Goal: Task Accomplishment & Management: Manage account settings

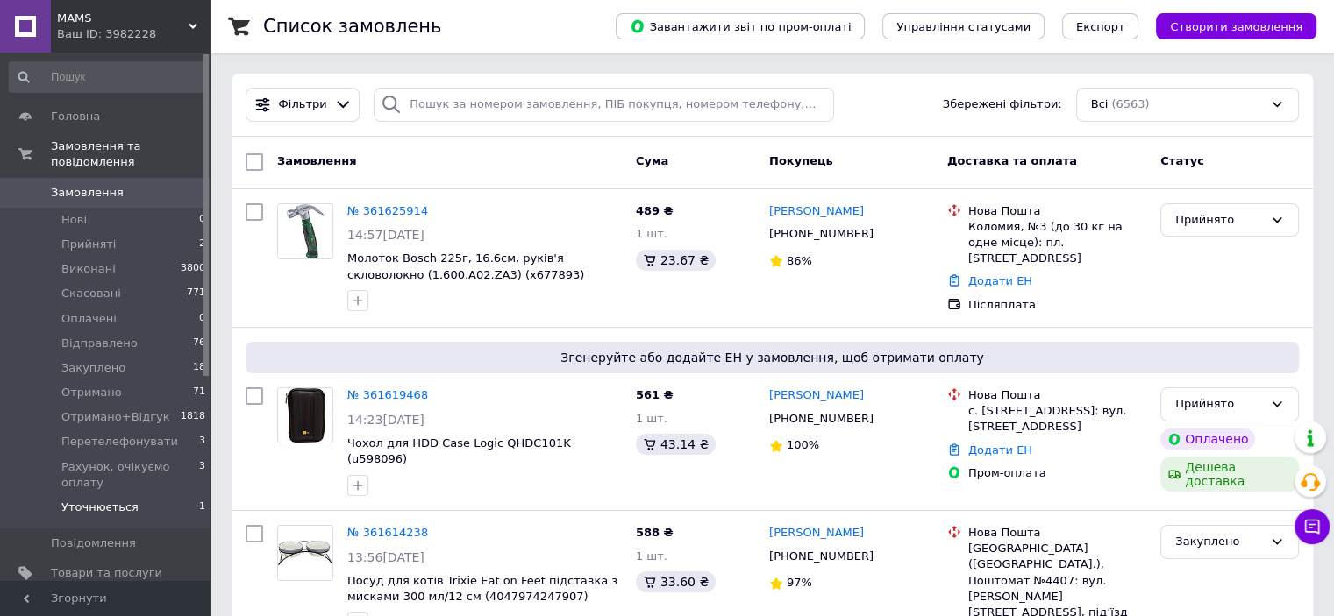
click at [102, 500] on span "Уточнюється" at bounding box center [99, 508] width 77 height 16
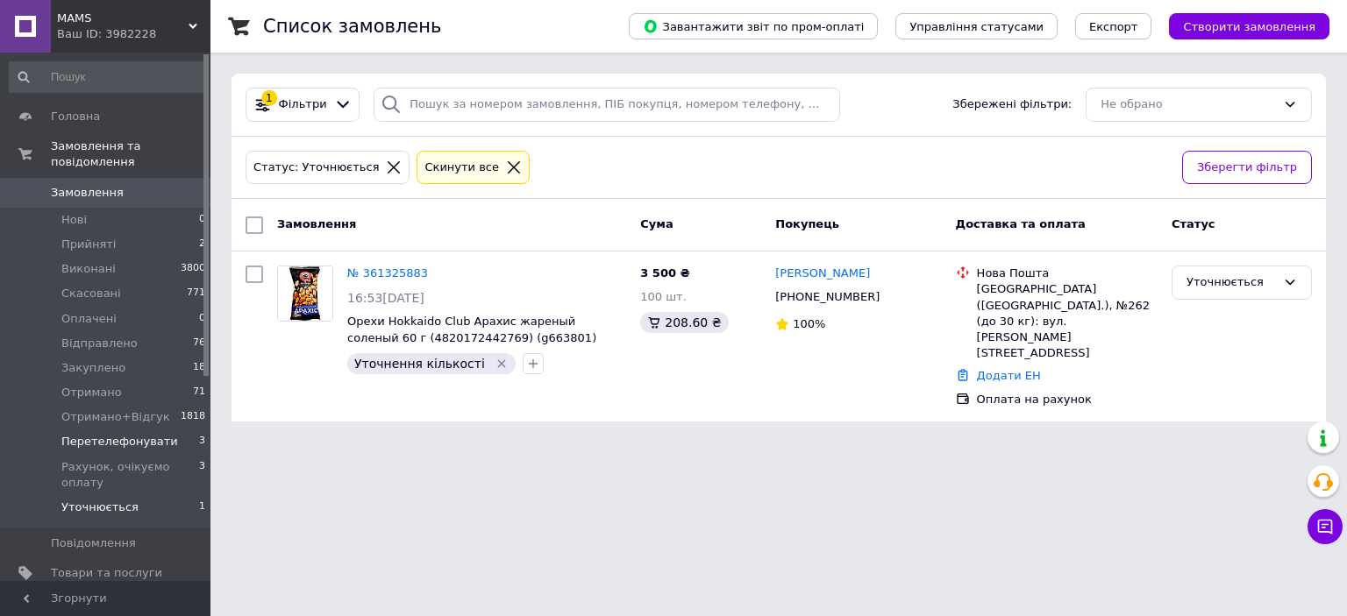
click at [89, 434] on span "Перетелефонувати" at bounding box center [119, 442] width 117 height 16
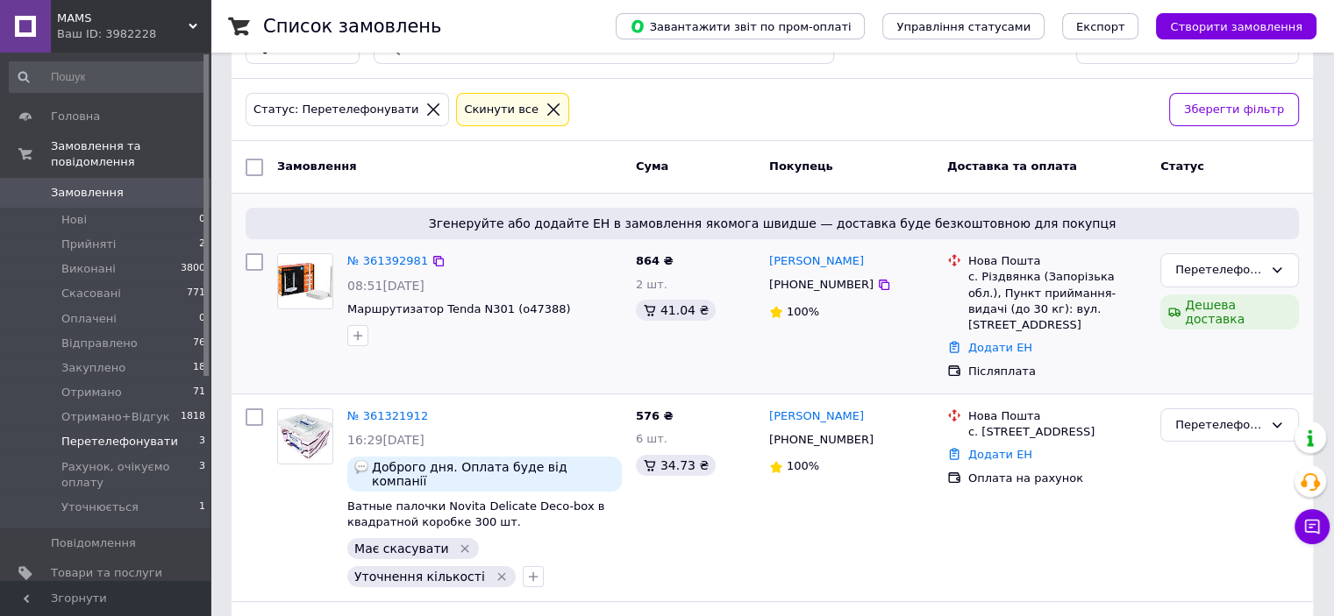
scroll to position [171, 0]
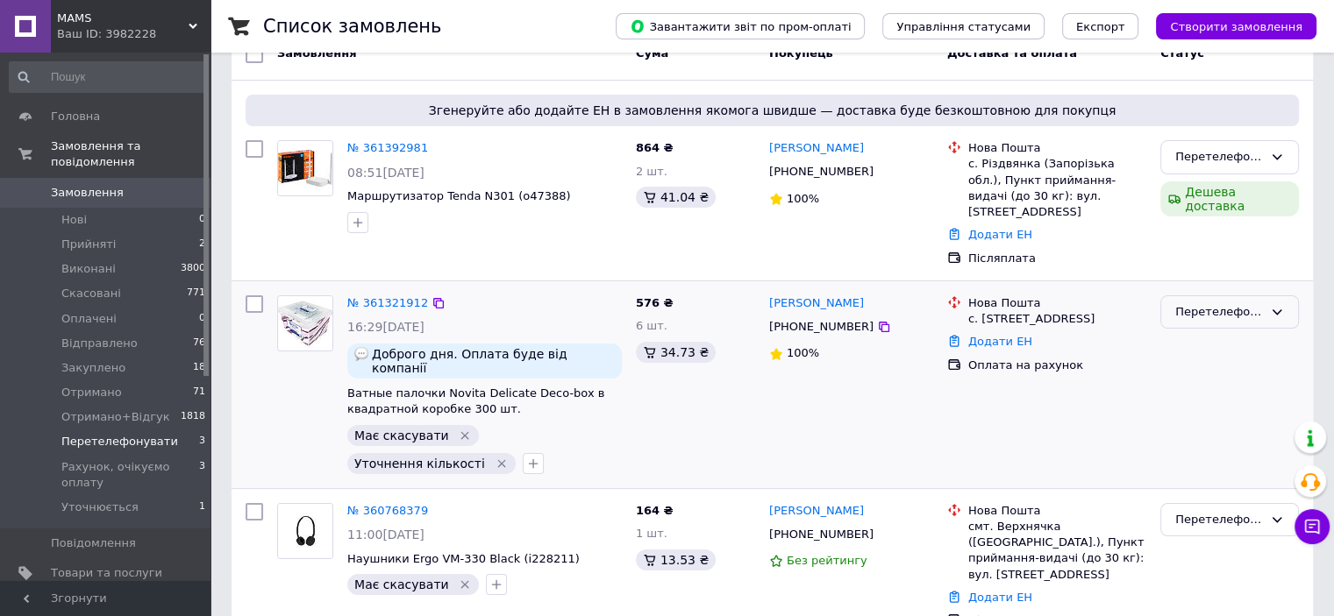
click at [1221, 303] on div "Перетелефонувати" at bounding box center [1219, 312] width 88 height 18
click at [1205, 397] on li "Скасовано" at bounding box center [1229, 413] width 137 height 32
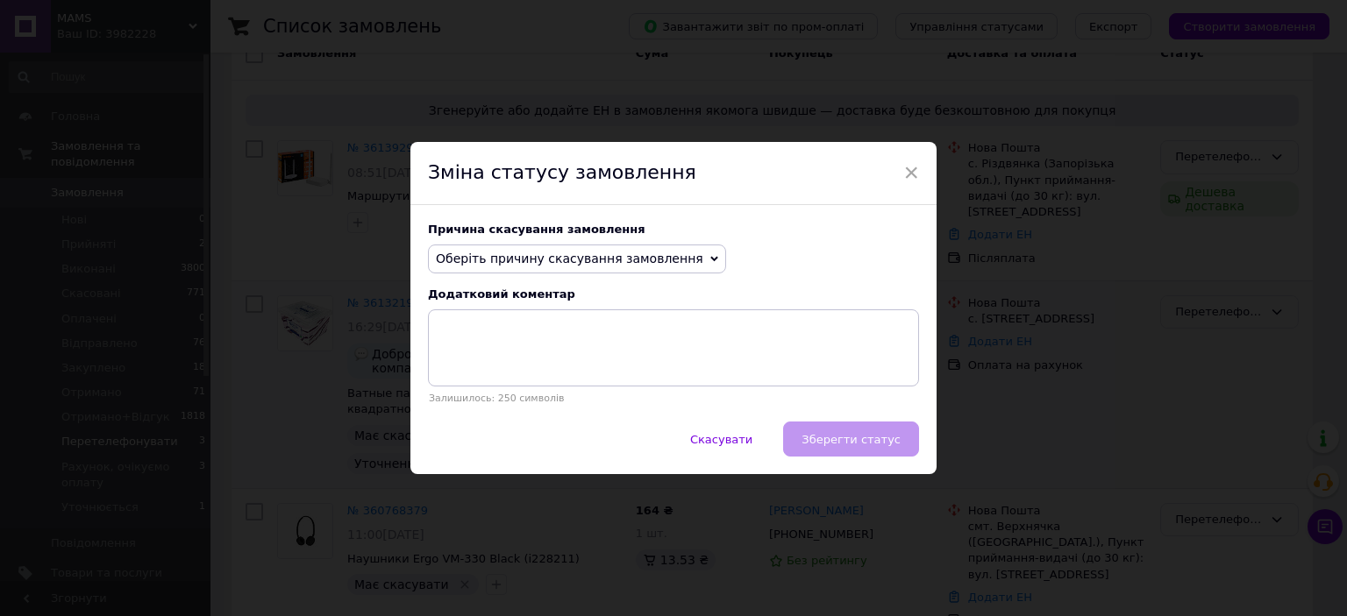
click at [551, 252] on span "Оберіть причину скасування замовлення" at bounding box center [569, 259] width 267 height 14
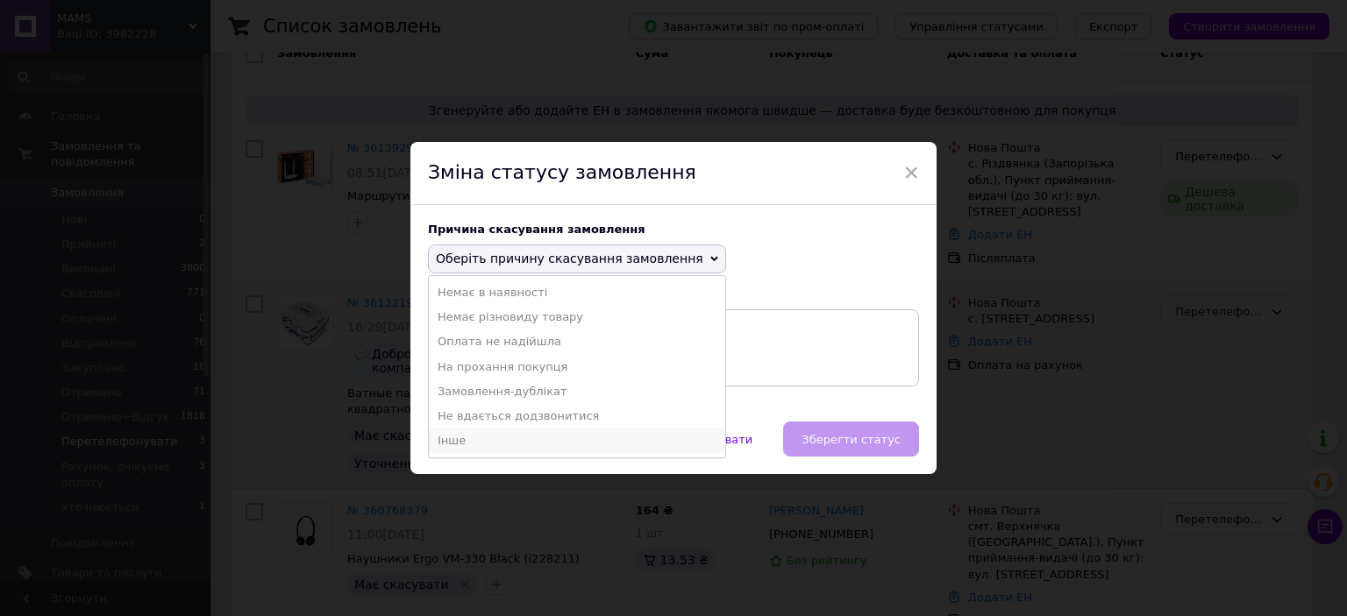
click at [487, 436] on li "Інше" at bounding box center [577, 441] width 296 height 25
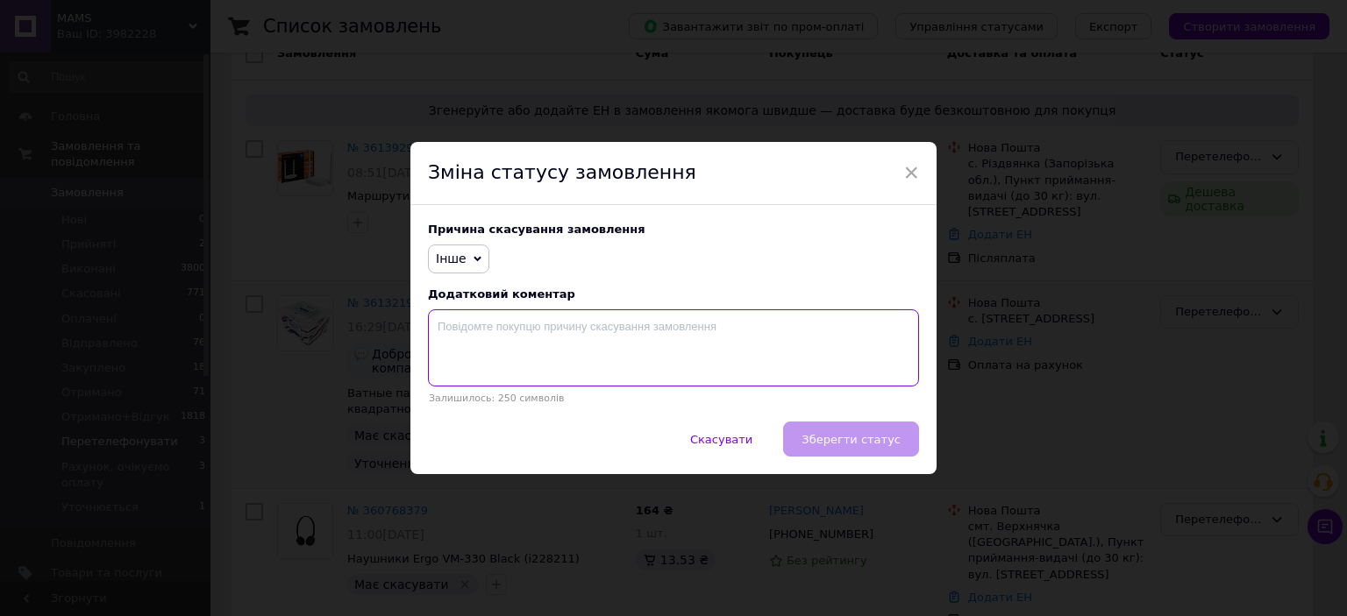
click at [521, 357] on textarea at bounding box center [673, 348] width 491 height 77
drag, startPoint x: 580, startPoint y: 322, endPoint x: 572, endPoint y: 323, distance: 8.8
click at [572, 323] on textarea "Немає потрібної кількості. гарного вам дня!" at bounding box center [673, 348] width 491 height 77
click at [438, 329] on textarea "Немає потрібної кількості. Гарного вам дня!" at bounding box center [673, 348] width 491 height 77
click at [433, 328] on textarea "Немає потрібної кількості. Гарного вам дня!" at bounding box center [673, 348] width 491 height 77
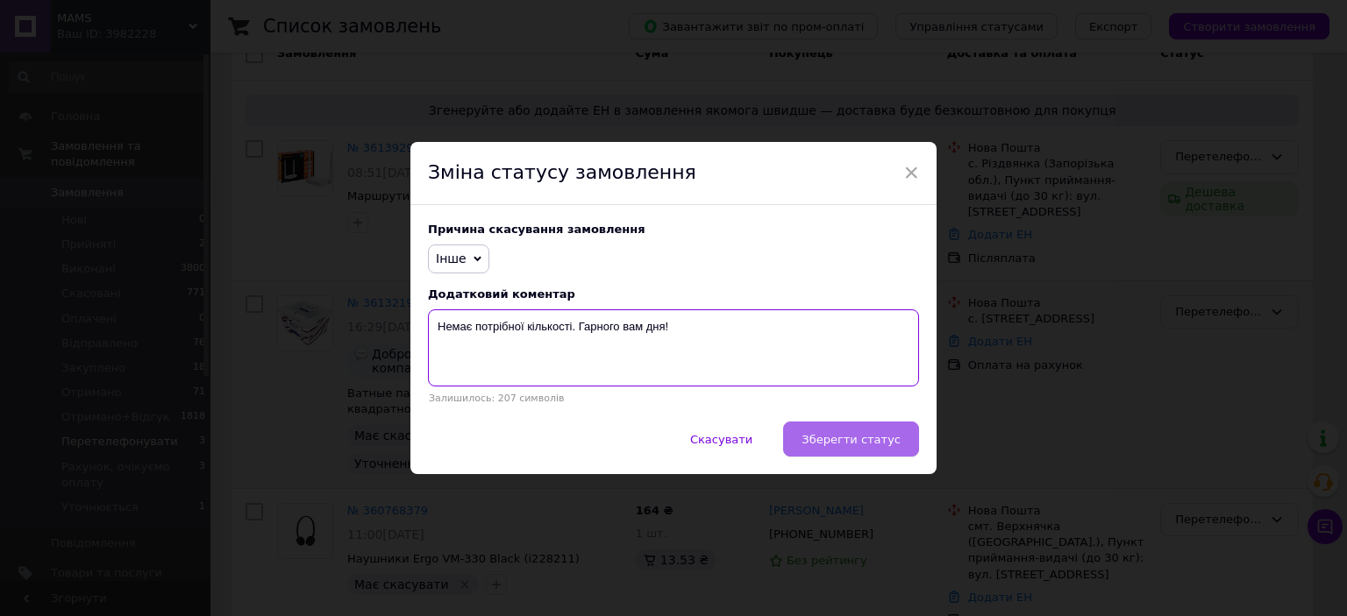
type textarea "Немає потрібної кількості. Гарного вам дня!"
click at [857, 434] on span "Зберегти статус" at bounding box center [850, 439] width 99 height 13
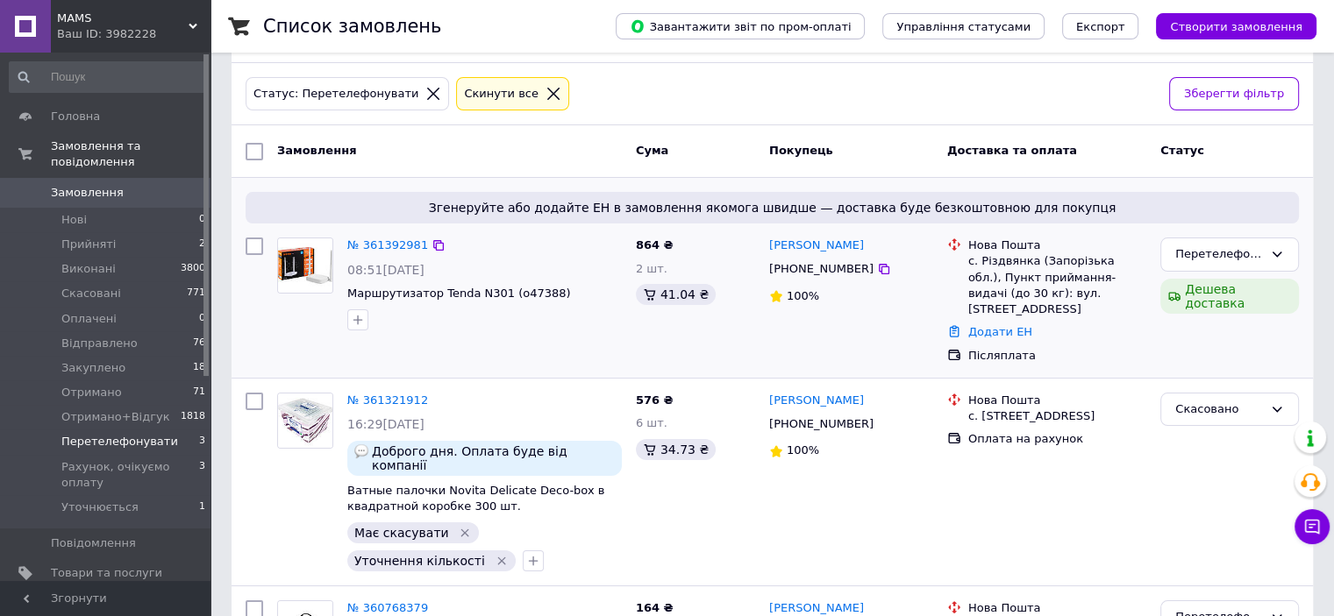
scroll to position [0, 0]
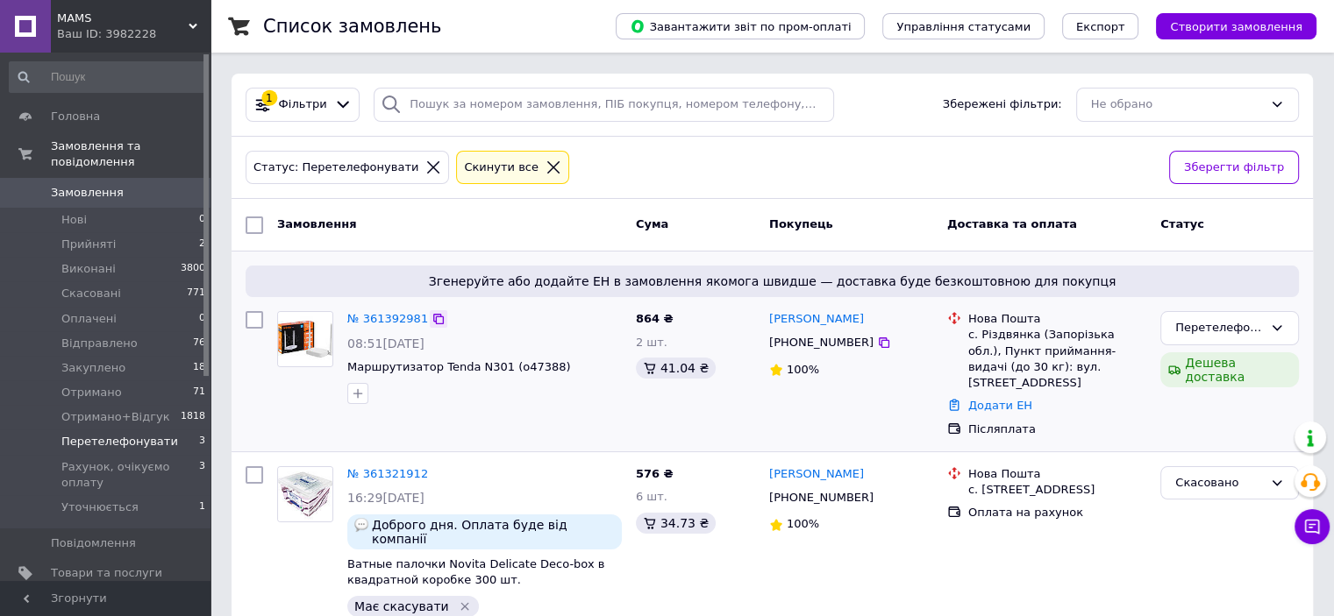
click at [433, 320] on icon at bounding box center [438, 319] width 11 height 11
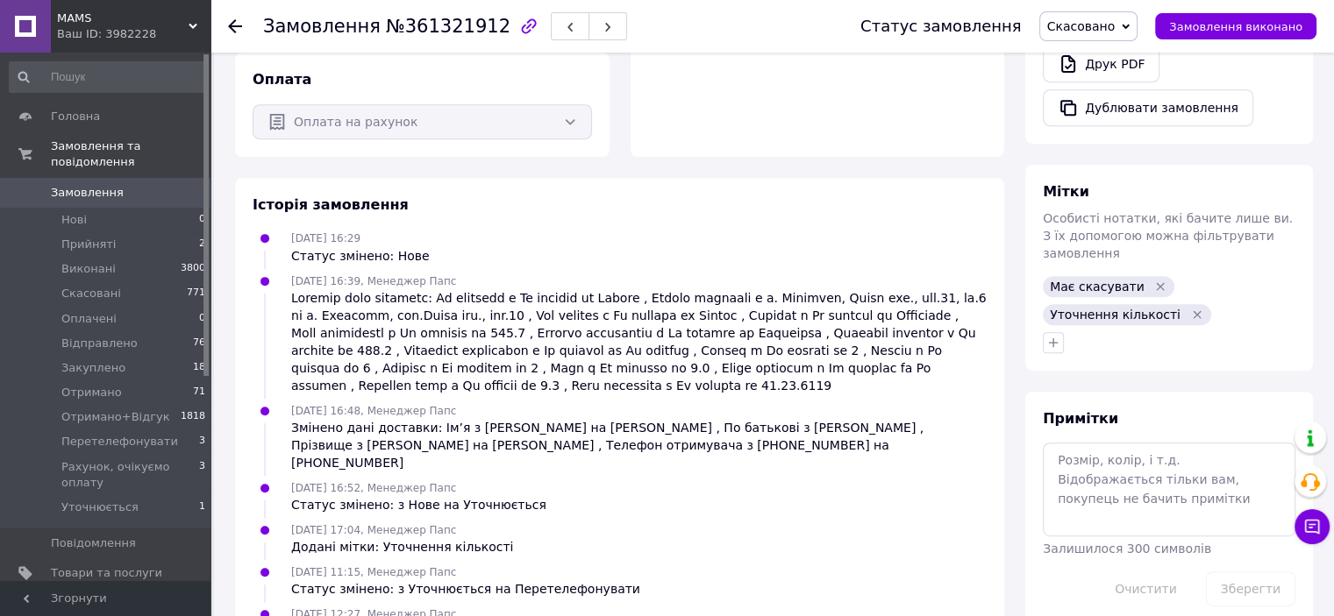
scroll to position [808, 0]
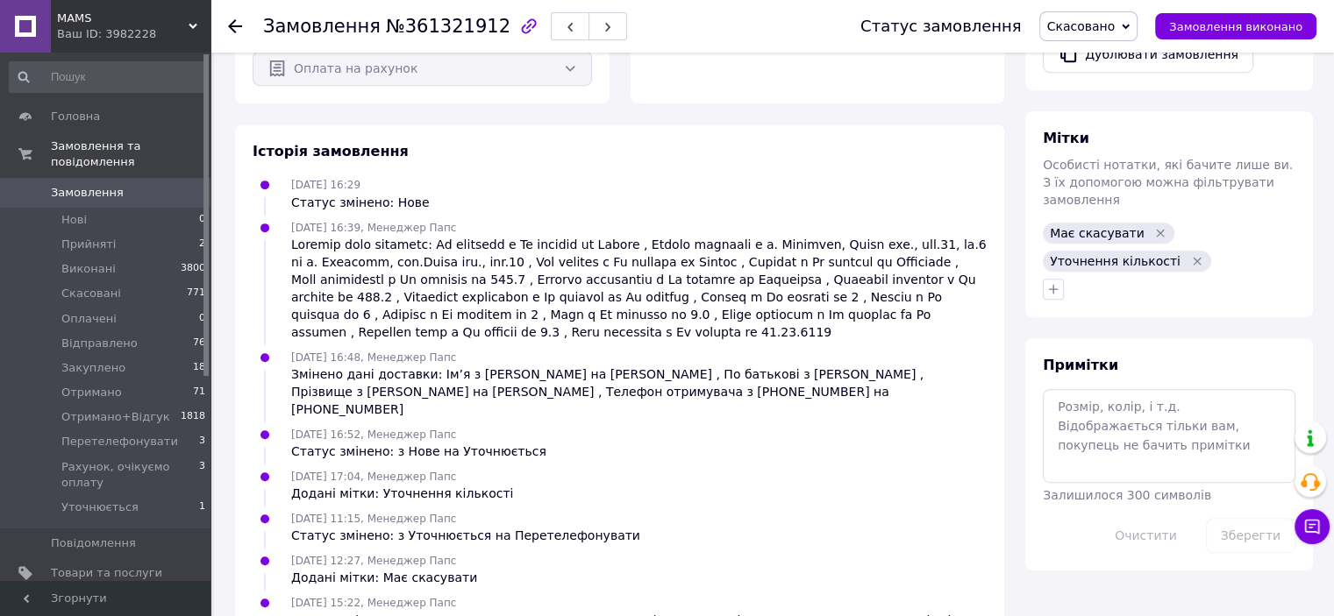
click at [1084, 226] on span "Має скасувати" at bounding box center [1096, 233] width 95 height 14
copy span "Має скасувати"
click at [1107, 389] on textarea at bounding box center [1168, 435] width 253 height 93
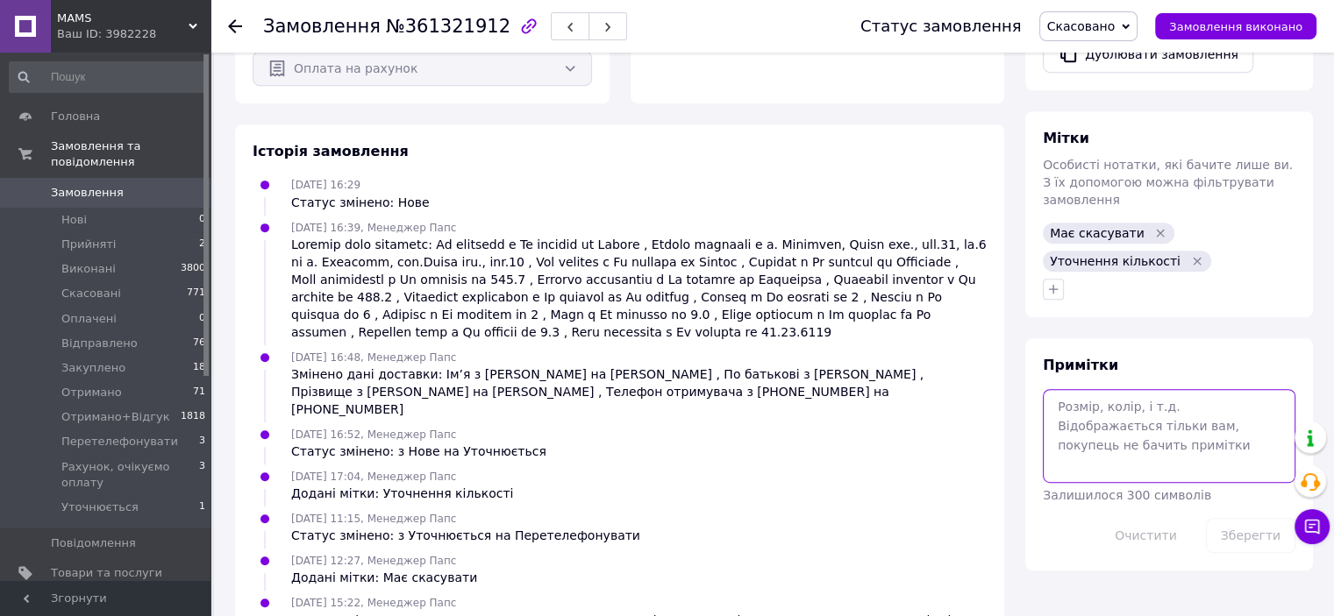
paste textarea "Має скасувати"
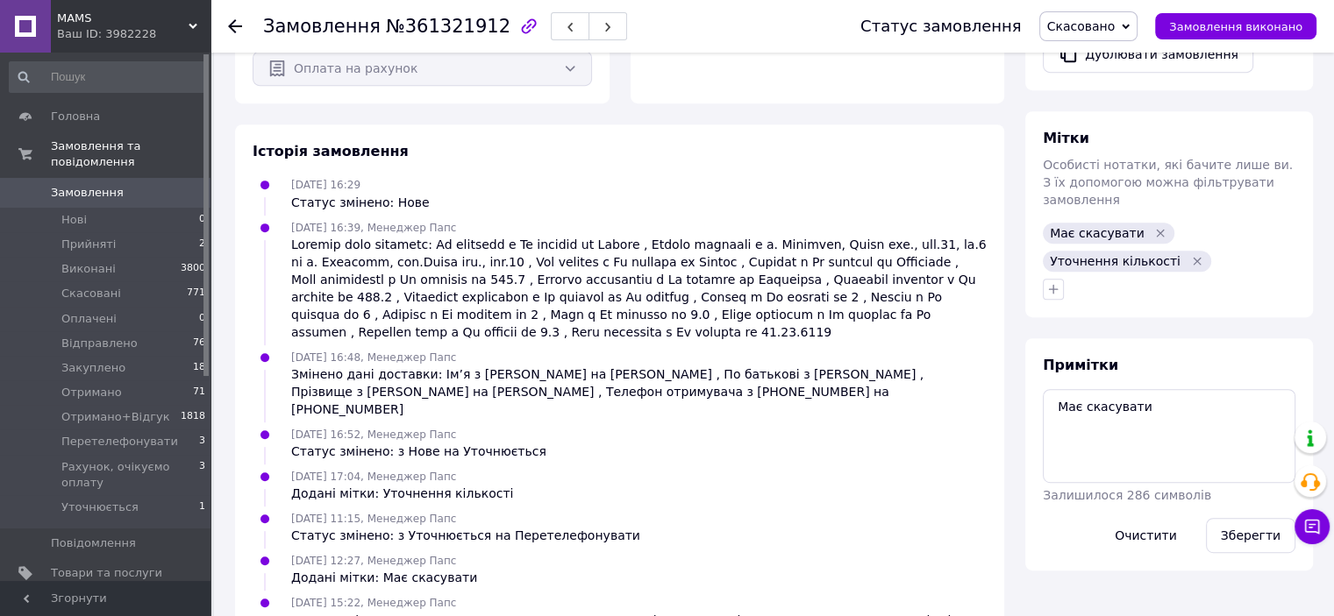
click at [1115, 254] on span "Уточнення кількості" at bounding box center [1114, 261] width 131 height 14
copy span "Уточнення кількості"
click at [1163, 389] on textarea "Має скасувати" at bounding box center [1168, 435] width 253 height 93
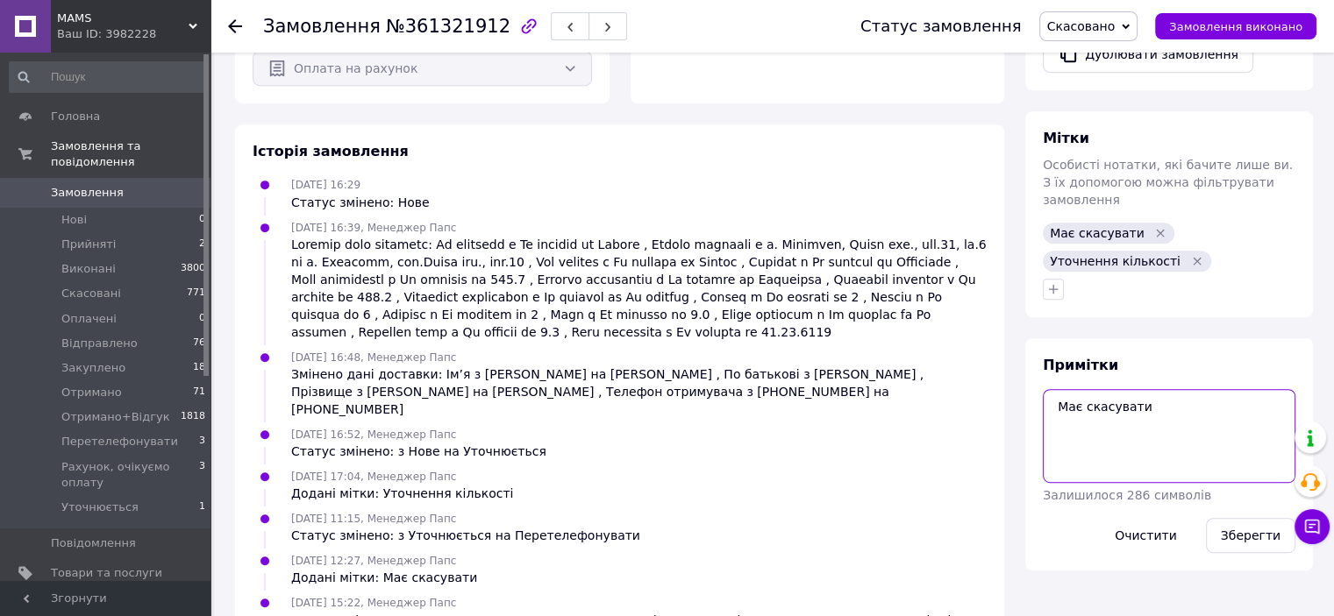
paste textarea "Уточнення кількості"
type textarea "Має скасувати Уточнення кількості"
click at [1234, 518] on button "Зберегти" at bounding box center [1250, 535] width 89 height 35
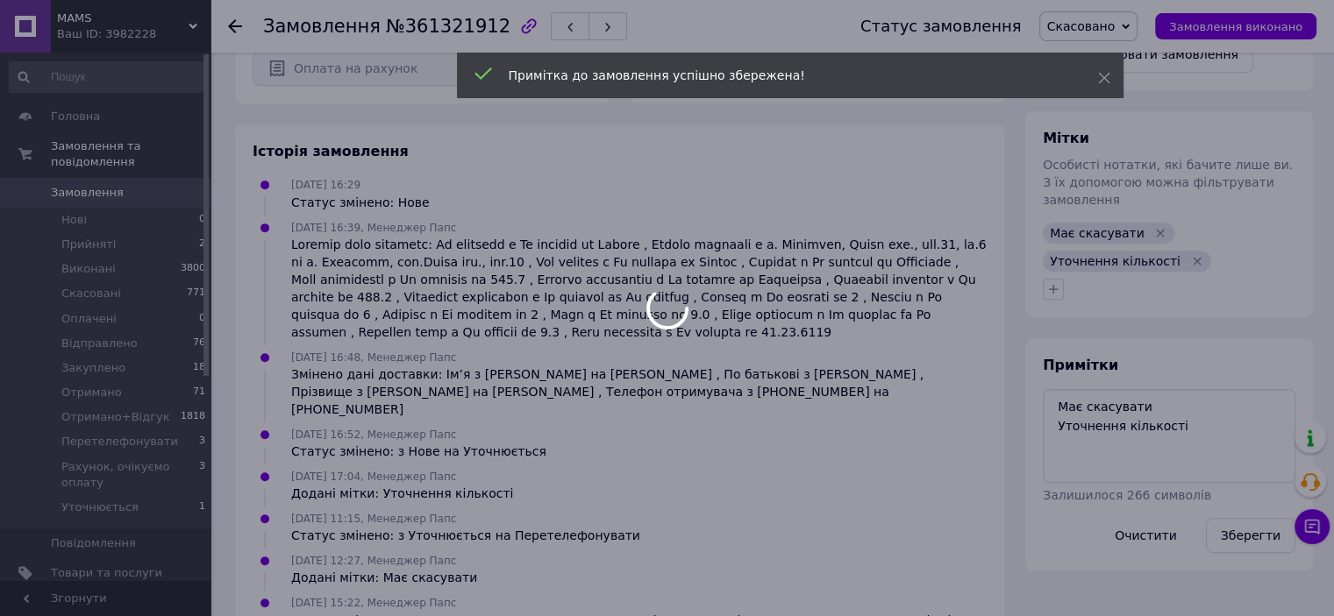
scroll to position [691, 0]
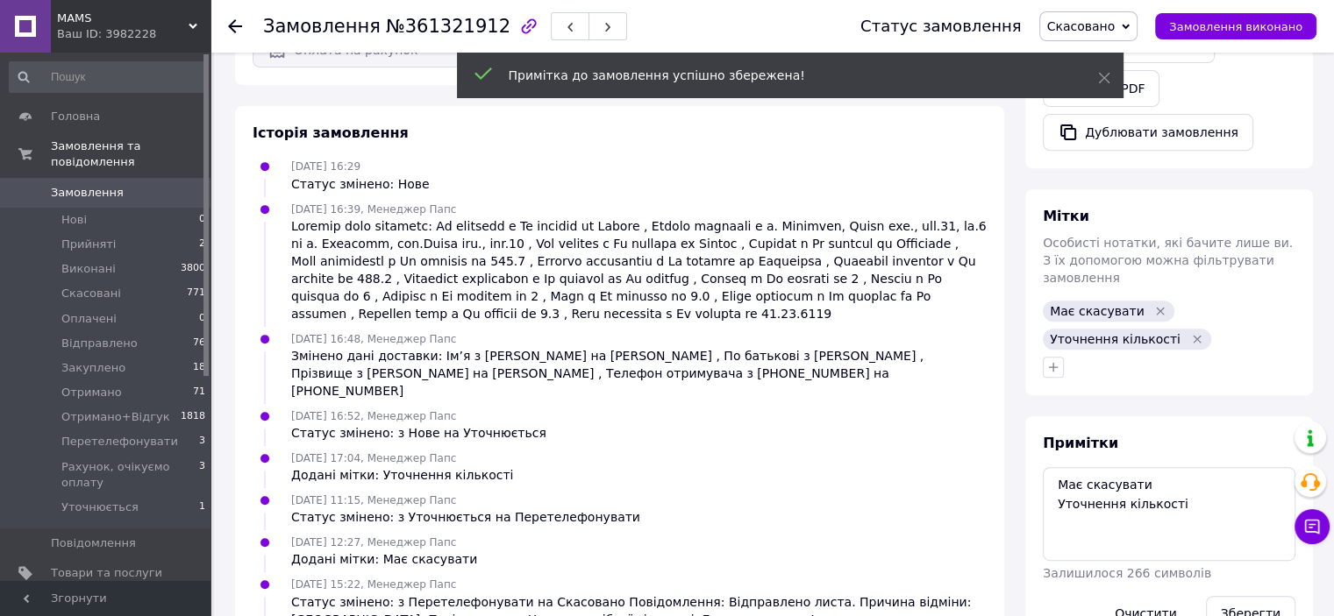
click at [1153, 304] on icon "Видалити мітку" at bounding box center [1160, 311] width 14 height 14
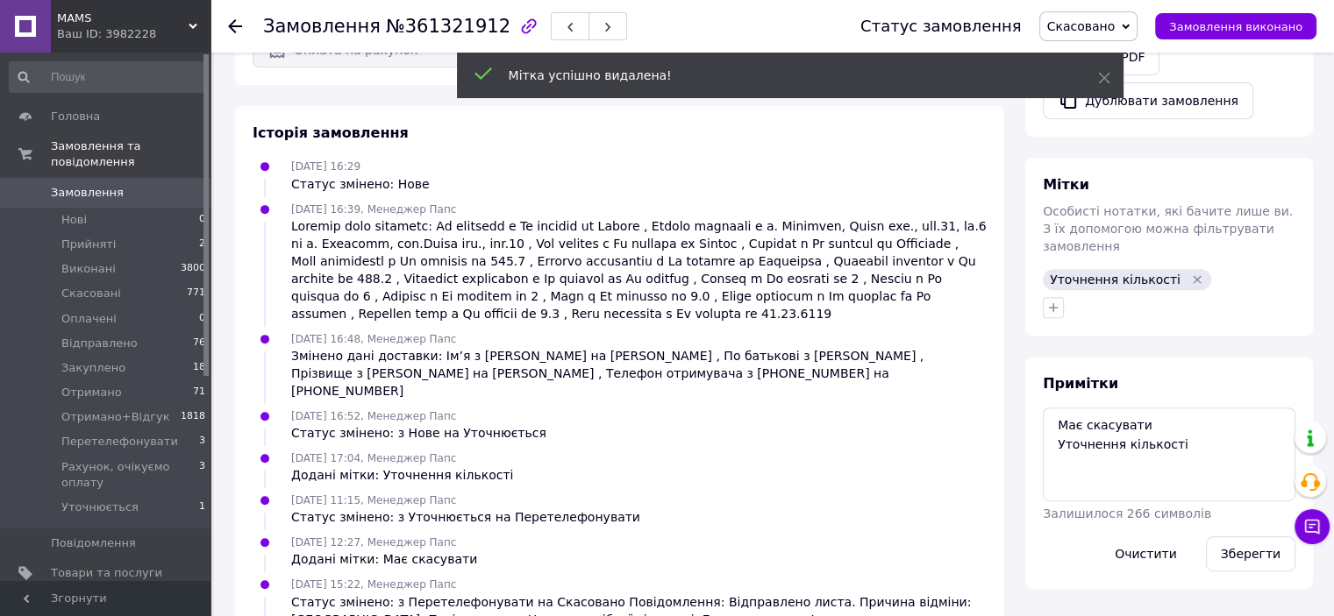
scroll to position [13, 0]
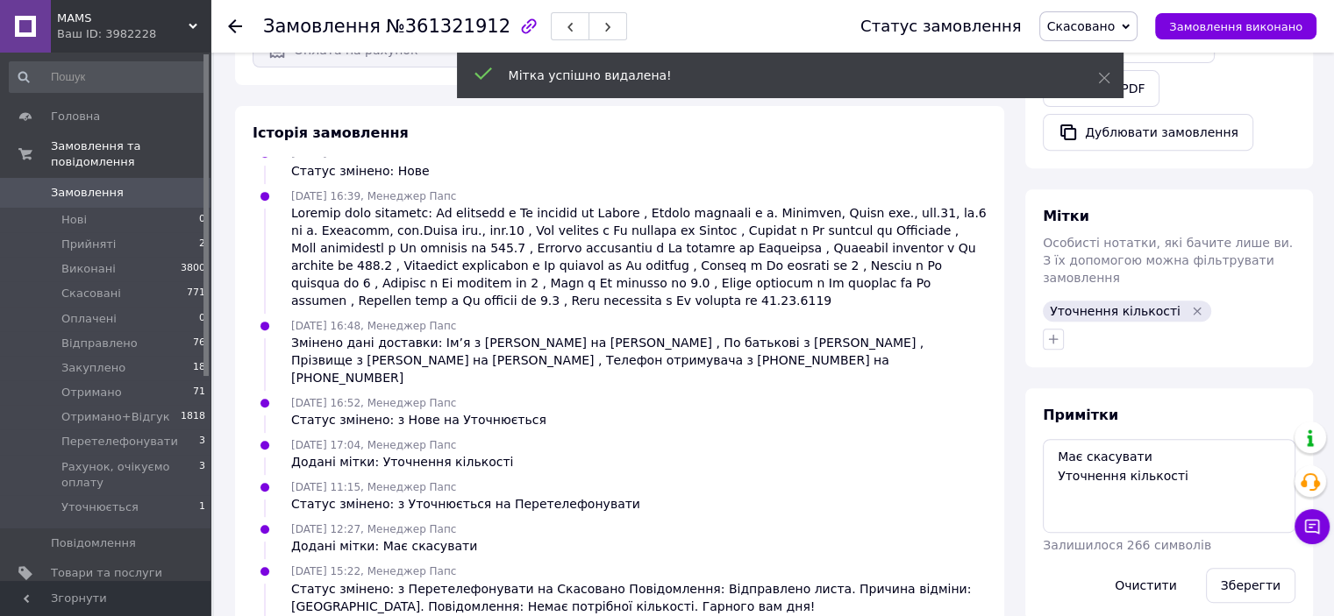
click at [1190, 304] on icon "Видалити мітку" at bounding box center [1197, 311] width 14 height 14
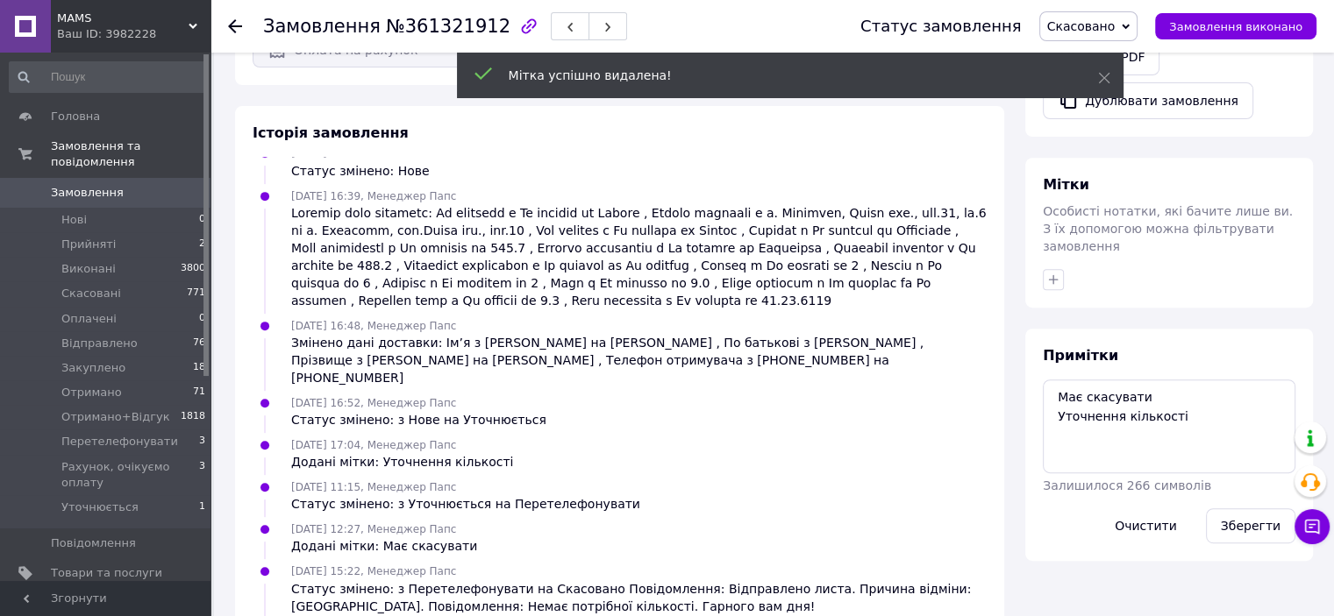
scroll to position [56, 0]
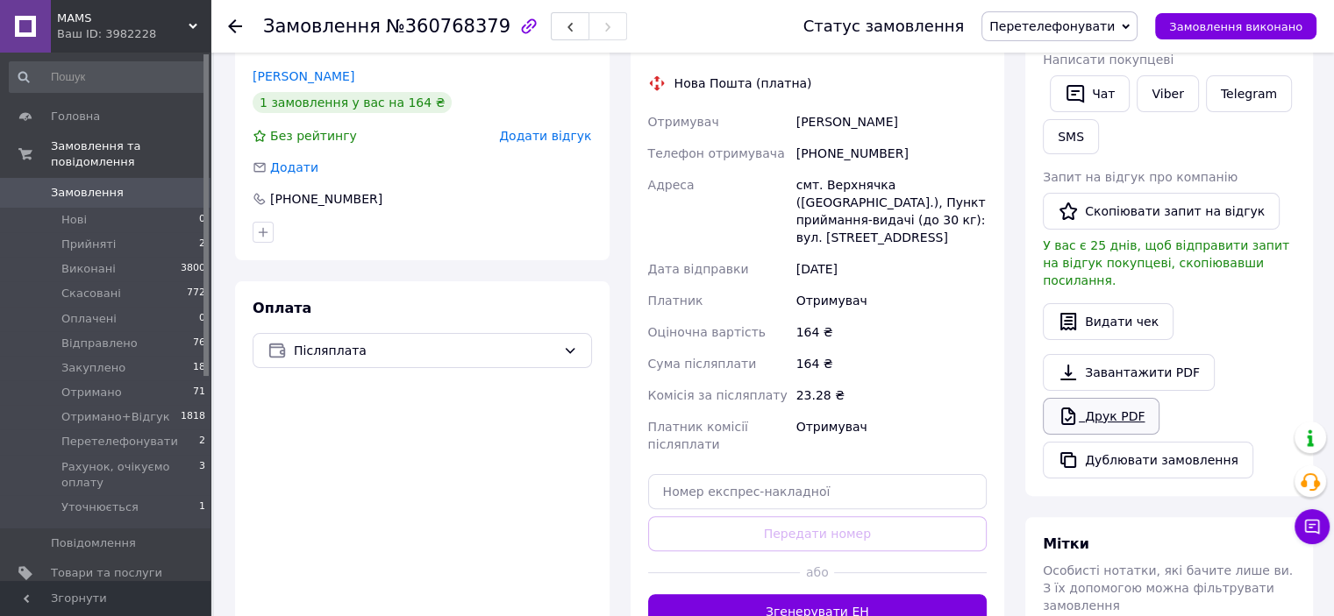
scroll to position [438, 0]
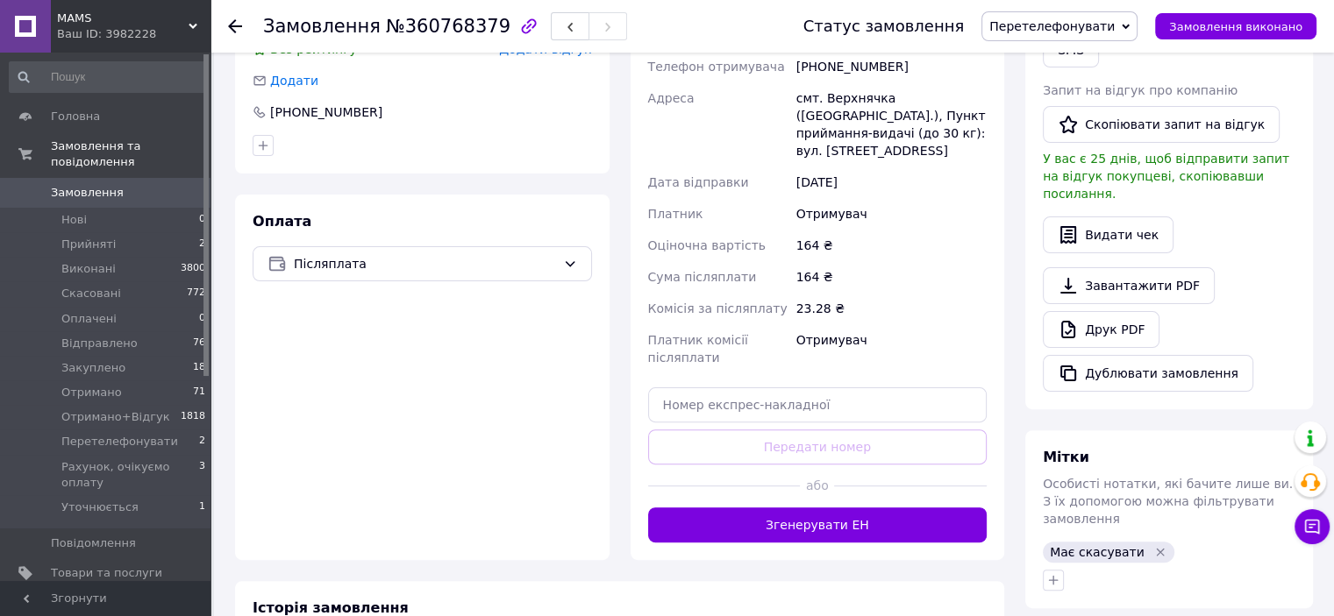
click at [1112, 545] on span "Має скасувати" at bounding box center [1096, 552] width 95 height 14
copy span "Має скасувати"
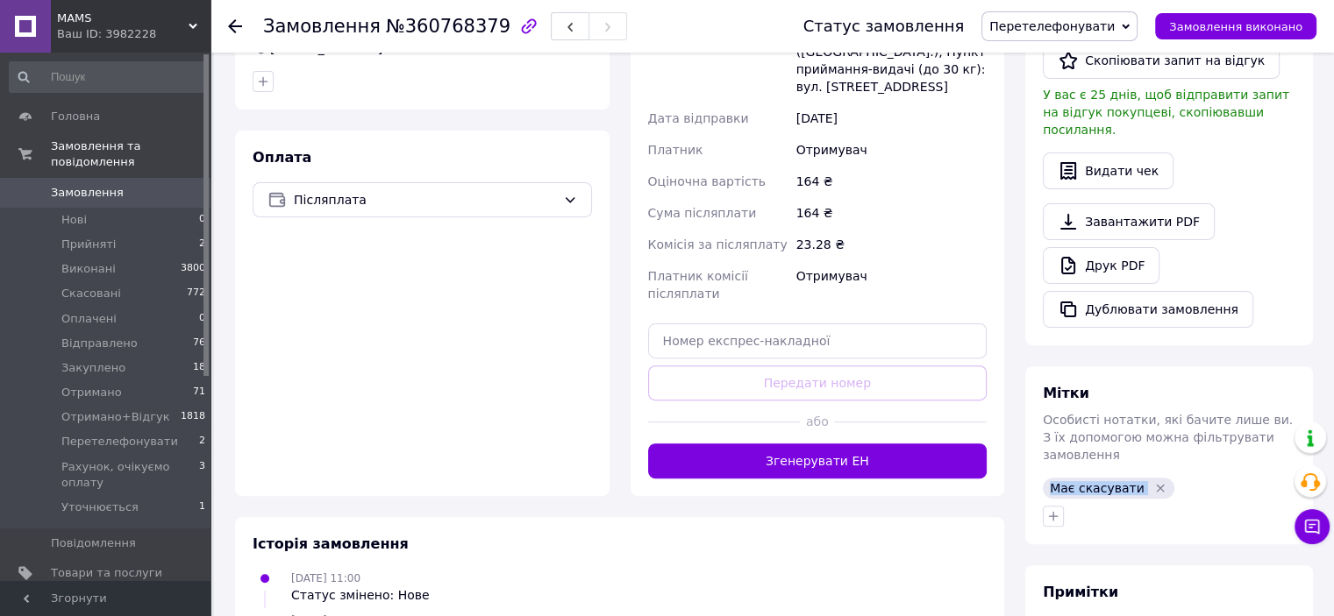
scroll to position [667, 0]
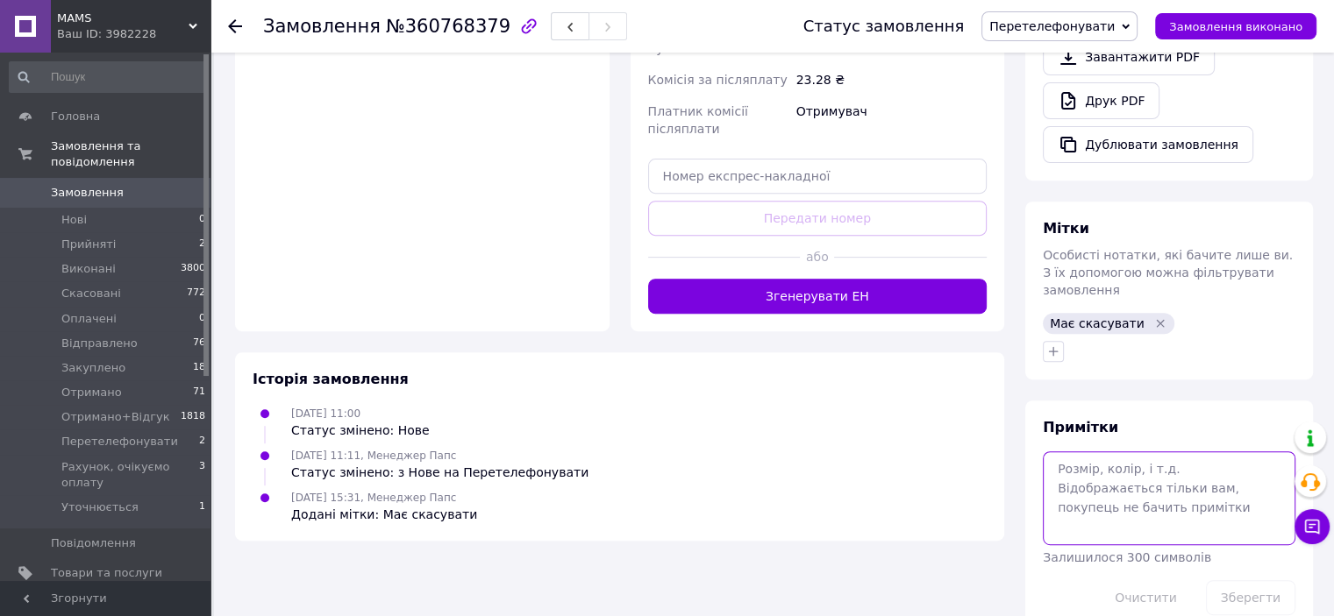
click at [1115, 470] on textarea at bounding box center [1168, 498] width 253 height 93
paste textarea "Має скасувати"
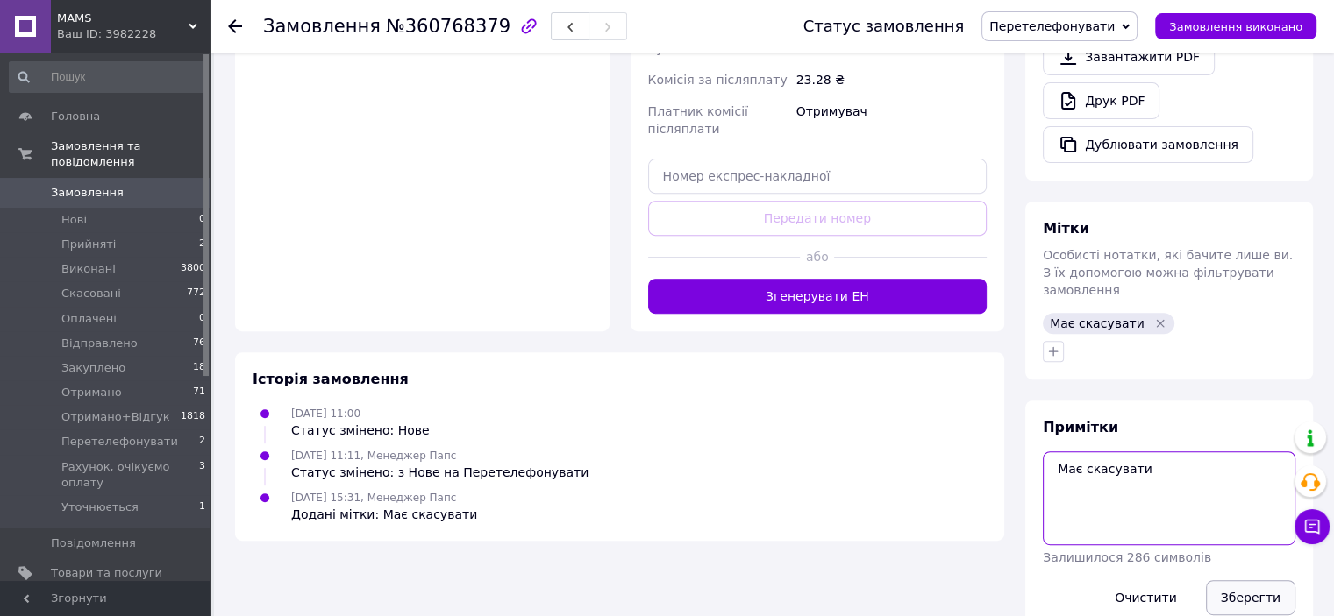
type textarea "Має скасувати"
click at [1260, 580] on button "Зберегти" at bounding box center [1250, 597] width 89 height 35
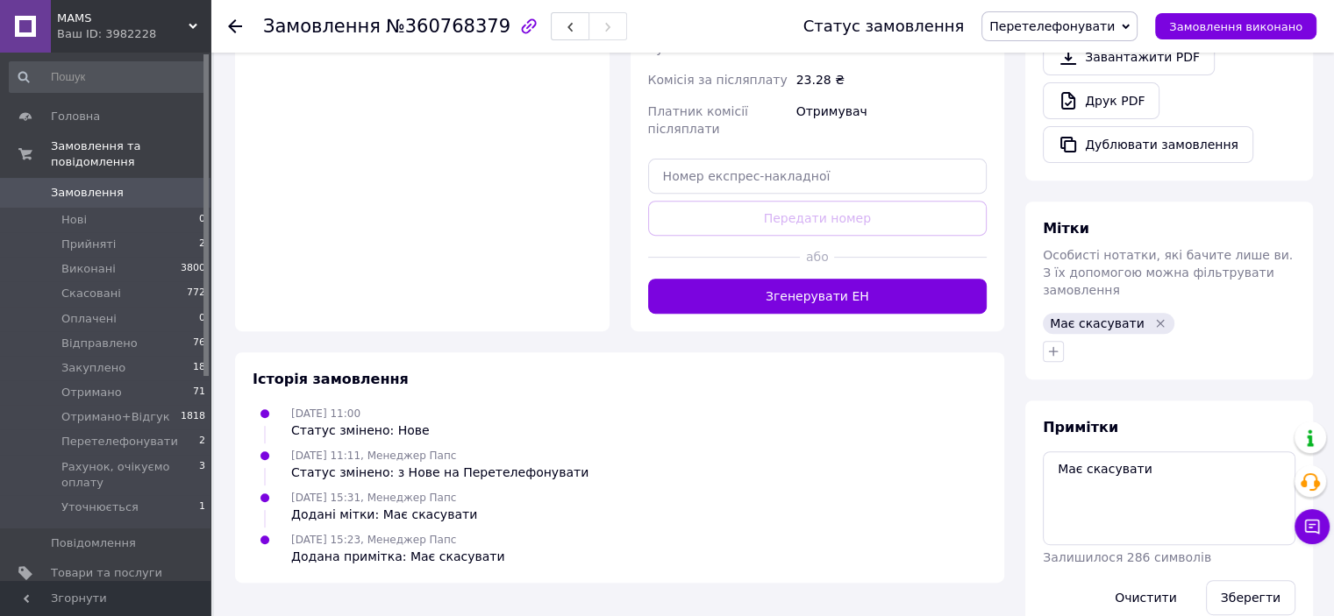
click at [1153, 317] on icon "Видалити мітку" at bounding box center [1160, 324] width 14 height 14
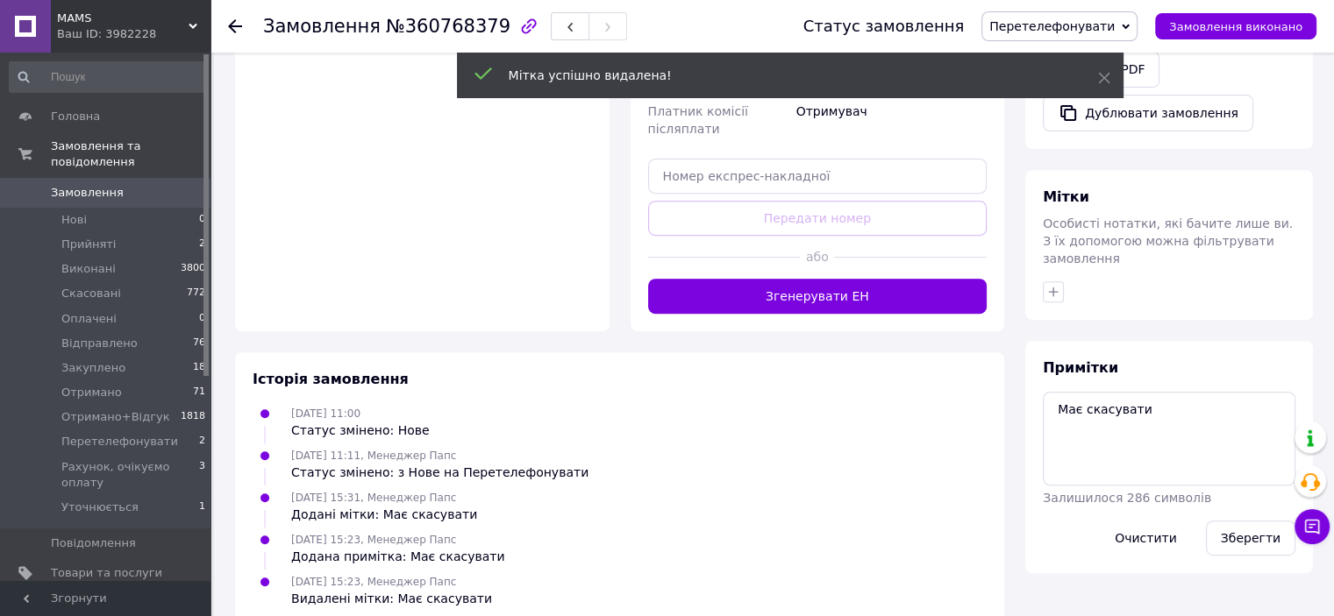
click at [1066, 32] on span "Перетелефонувати" at bounding box center [1051, 26] width 125 height 14
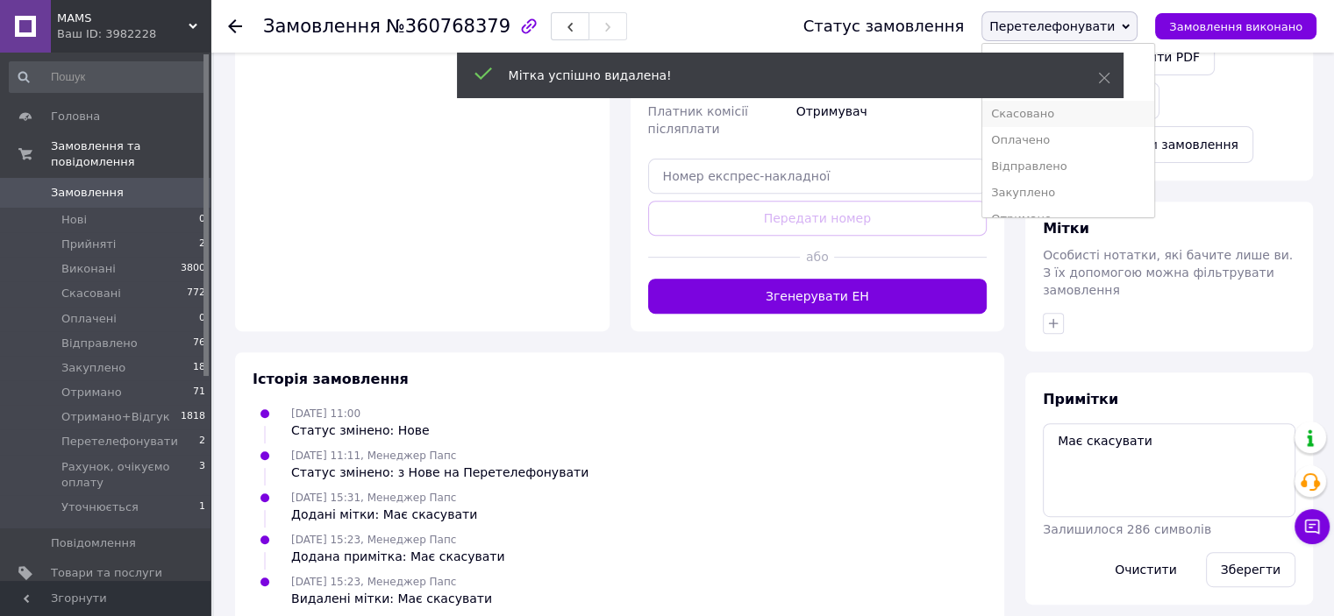
click at [1070, 113] on li "Скасовано" at bounding box center [1068, 114] width 172 height 26
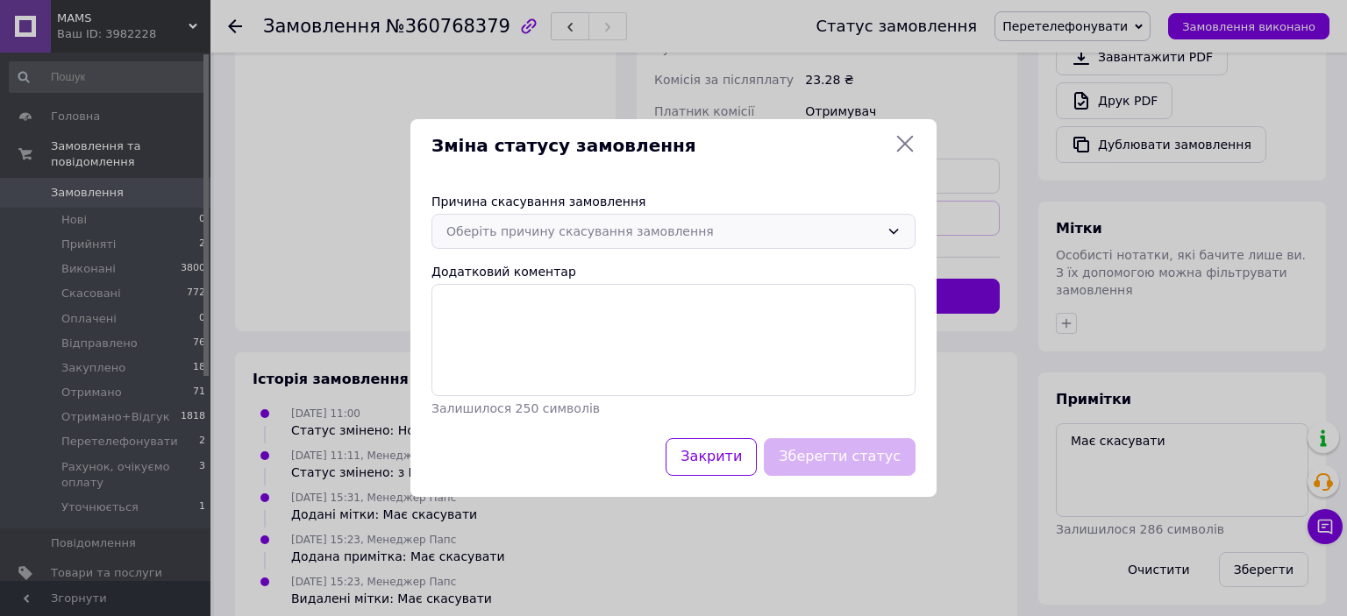
click at [582, 237] on div "Оберіть причину скасування замовлення" at bounding box center [662, 231] width 433 height 19
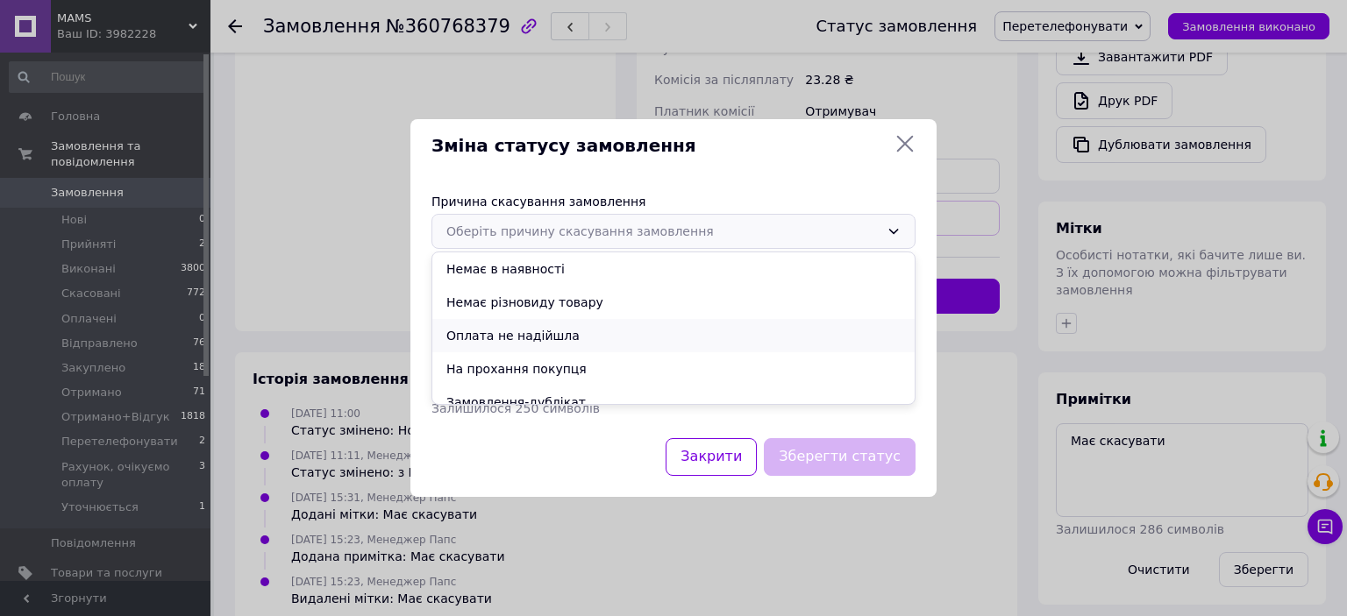
click at [554, 327] on li "Оплата не надійшла" at bounding box center [673, 335] width 482 height 33
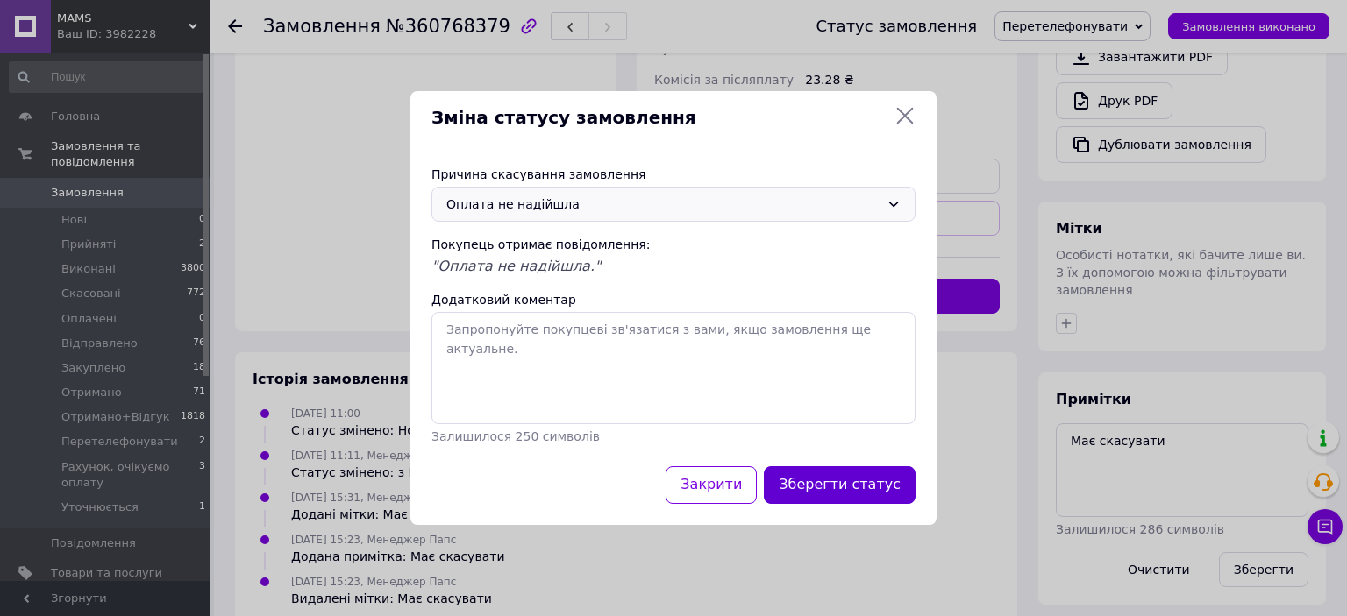
click at [809, 466] on button "Зберегти статус" at bounding box center [840, 485] width 152 height 38
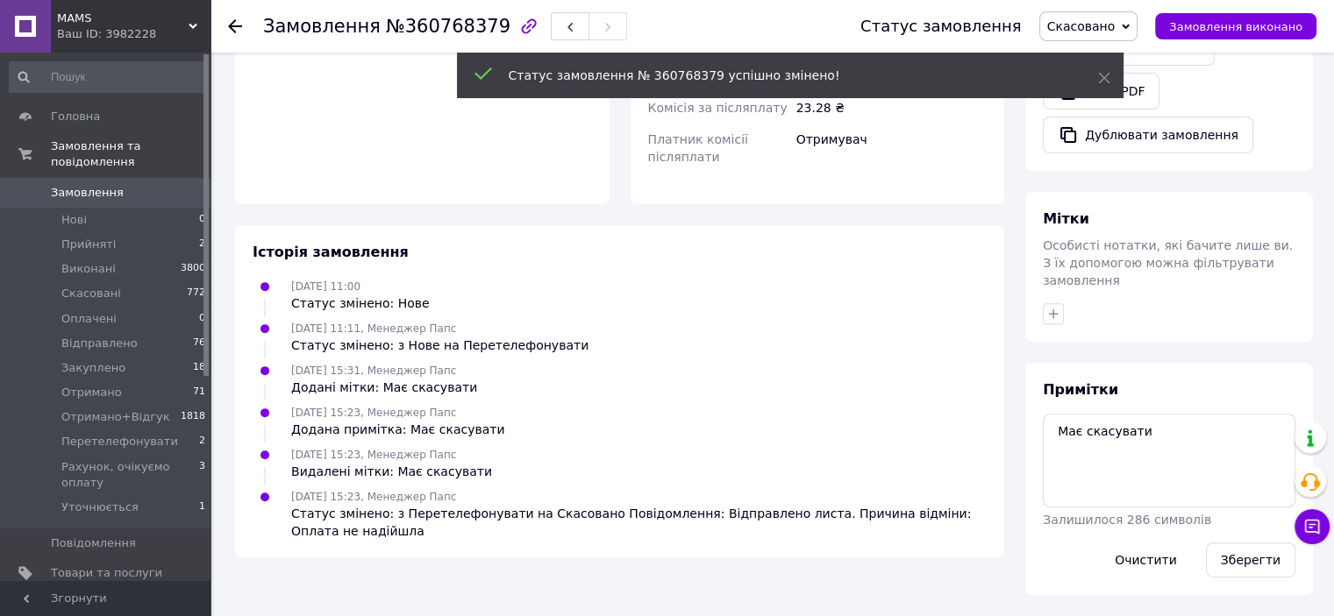
scroll to position [620, 0]
